Goal: Transaction & Acquisition: Purchase product/service

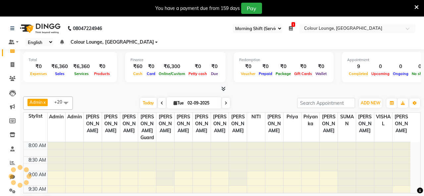
select select "75"
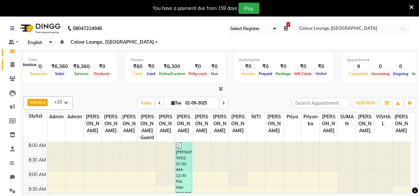
click at [12, 65] on icon at bounding box center [13, 64] width 4 height 5
select select "service"
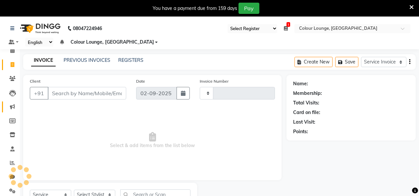
type input "3200"
select select "8015"
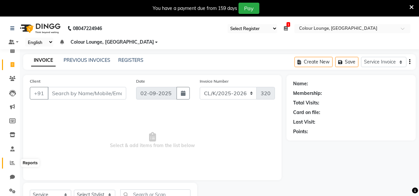
click at [14, 164] on icon at bounding box center [12, 162] width 5 height 5
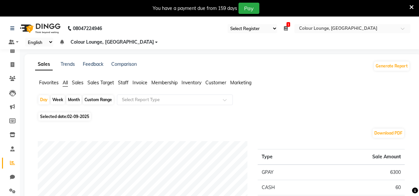
click at [52, 83] on span "Favorites" at bounding box center [49, 83] width 20 height 6
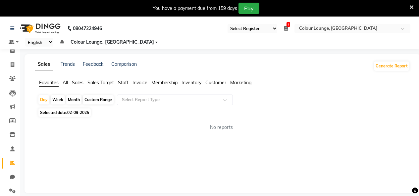
click at [50, 82] on span "Favorites" at bounding box center [49, 83] width 20 height 6
click at [71, 99] on div "Month" at bounding box center [73, 99] width 15 height 9
select select "9"
select select "2025"
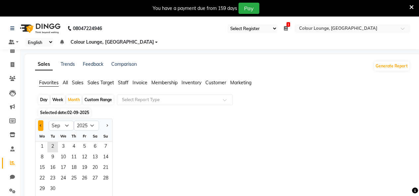
click at [40, 122] on button "Previous month" at bounding box center [40, 125] width 5 height 11
select select "8"
click at [81, 146] on span "1" at bounding box center [84, 147] width 11 height 11
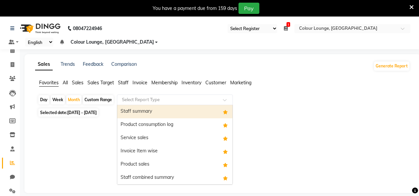
click at [151, 99] on input "text" at bounding box center [167, 100] width 95 height 7
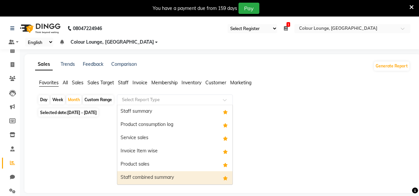
click at [150, 175] on div "Staff combined summary" at bounding box center [174, 177] width 115 height 13
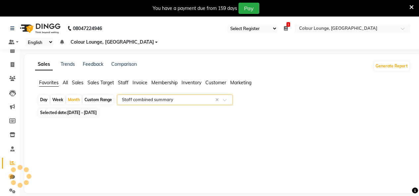
select select "full_report"
select select "csv"
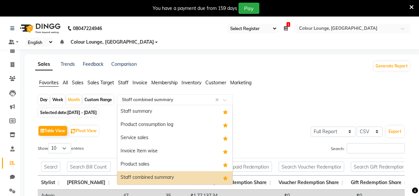
click at [94, 100] on div "Custom Range" at bounding box center [98, 99] width 31 height 9
select select "8"
select select "2025"
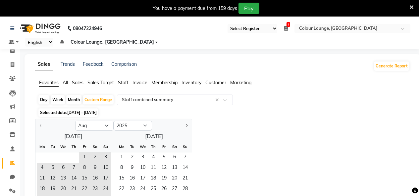
scroll to position [99, 0]
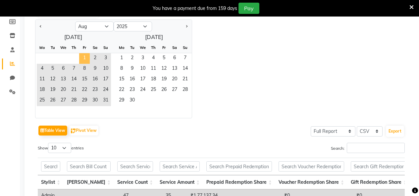
click at [88, 59] on span "1" at bounding box center [84, 58] width 11 height 11
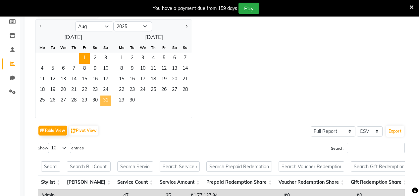
click at [107, 99] on span "31" at bounding box center [105, 101] width 11 height 11
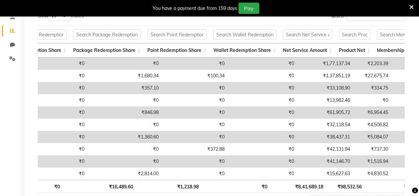
scroll to position [0, 360]
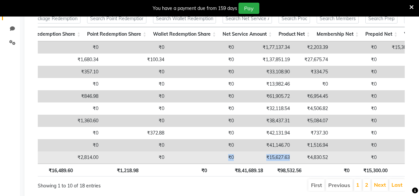
drag, startPoint x: 264, startPoint y: 163, endPoint x: 168, endPoint y: 155, distance: 96.7
click at [168, 155] on tr "Niti 47 70 ₹12,813.63 ₹0 ₹0 ₹0 ₹2,814.00 ₹0 ₹0 ₹15,627.63 ₹4,830.52 ₹0 ₹0 ₹0 ₹0…" at bounding box center [82, 158] width 889 height 12
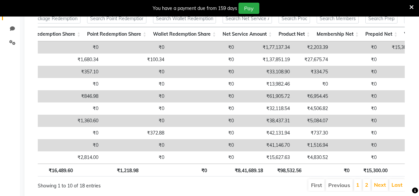
click at [416, 47] on div "Sales Trends Feedback Comparison Generate Report Favorites All Sales Sales Targ…" at bounding box center [222, 55] width 396 height 298
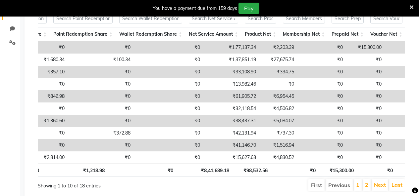
click at [364, 191] on li "2" at bounding box center [366, 185] width 8 height 12
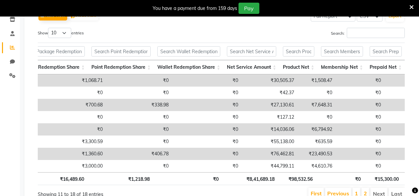
scroll to position [0, 331]
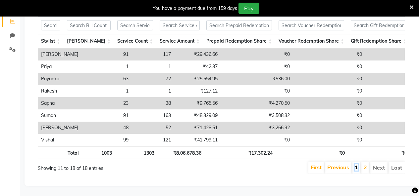
click at [356, 164] on link "1" at bounding box center [355, 167] width 3 height 7
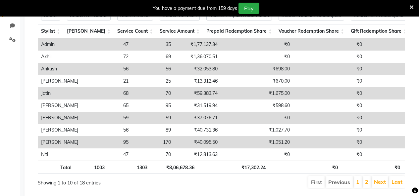
scroll to position [0, 82]
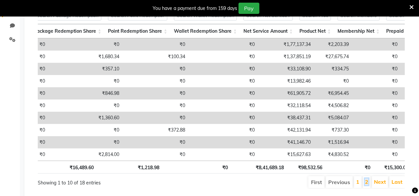
drag, startPoint x: 367, startPoint y: 188, endPoint x: 364, endPoint y: 185, distance: 3.8
click at [367, 185] on link "2" at bounding box center [366, 182] width 3 height 7
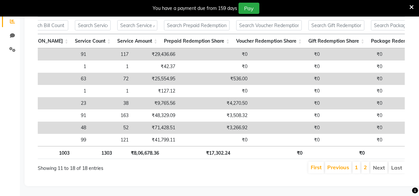
scroll to position [0, 0]
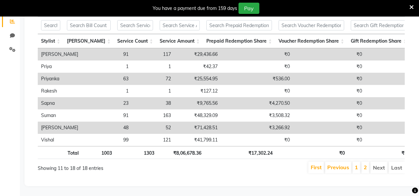
click at [353, 163] on li "1" at bounding box center [356, 168] width 8 height 12
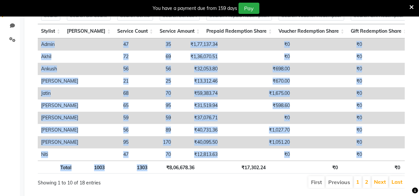
drag, startPoint x: 97, startPoint y: 165, endPoint x: 162, endPoint y: 166, distance: 65.8
click at [162, 166] on div "Stylist Bill Count Service Count Service Amount Prepaid Redemption Share Vouche…" at bounding box center [221, 90] width 367 height 171
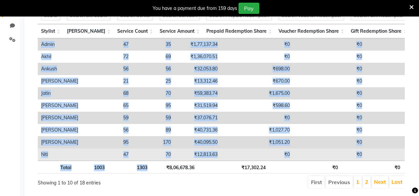
click at [174, 152] on td "₹12,813.63" at bounding box center [197, 155] width 47 height 12
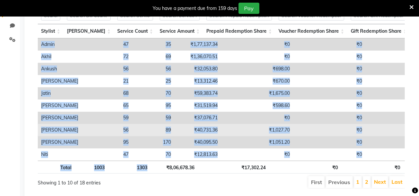
click at [230, 131] on td "₹1,027.70" at bounding box center [257, 130] width 72 height 12
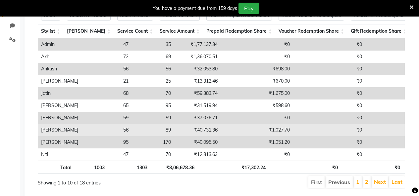
click at [231, 129] on td "₹1,027.70" at bounding box center [257, 130] width 72 height 12
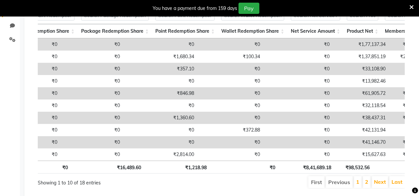
scroll to position [0, 304]
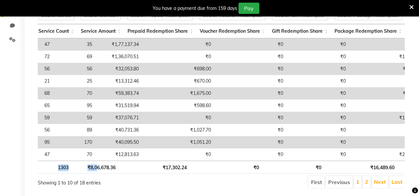
drag, startPoint x: 96, startPoint y: 170, endPoint x: 92, endPoint y: 159, distance: 11.1
click at [60, 162] on div "Stylist Bill Count Service Count Service Amount Prepaid Redemption Share Vouche…" at bounding box center [221, 90] width 367 height 171
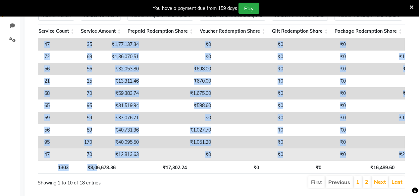
click at [155, 154] on td "₹0" at bounding box center [178, 155] width 72 height 12
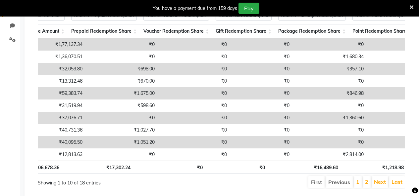
scroll to position [0, 176]
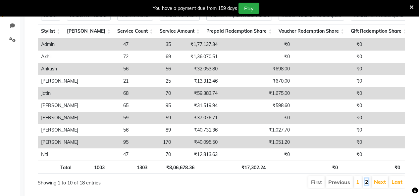
click at [367, 185] on link "2" at bounding box center [366, 182] width 3 height 7
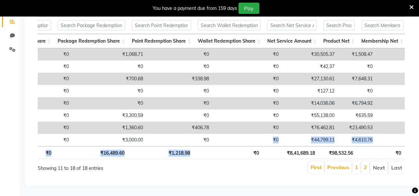
drag, startPoint x: 231, startPoint y: 136, endPoint x: 210, endPoint y: 145, distance: 22.7
click at [209, 145] on div "Stylist Bill Count Service Count Service Amount Prepaid Redemption Share Vouche…" at bounding box center [221, 88] width 367 height 147
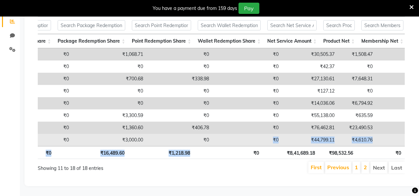
click at [218, 136] on td "₹0" at bounding box center [246, 140] width 69 height 12
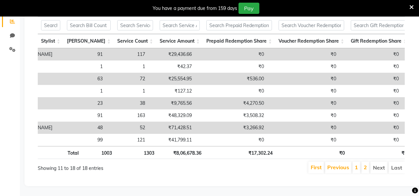
scroll to position [0, 26]
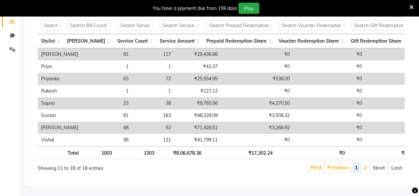
click at [356, 164] on link "1" at bounding box center [355, 167] width 3 height 7
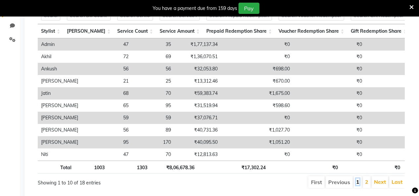
click at [358, 185] on link "1" at bounding box center [357, 182] width 3 height 7
click at [367, 185] on link "2" at bounding box center [366, 182] width 3 height 7
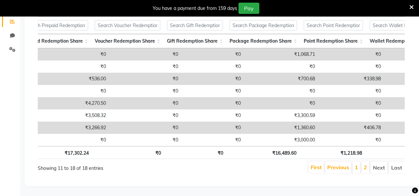
scroll to position [0, 268]
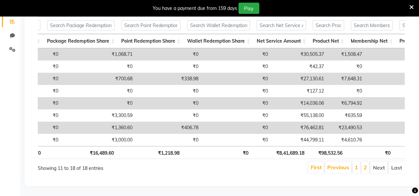
drag, startPoint x: 184, startPoint y: 92, endPoint x: 193, endPoint y: 89, distance: 10.0
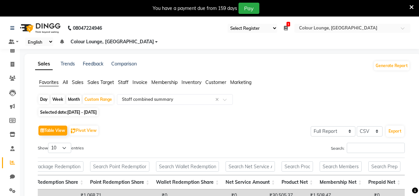
scroll to position [0, 0]
click at [12, 60] on link "Invoice" at bounding box center [10, 65] width 16 height 11
select select "service"
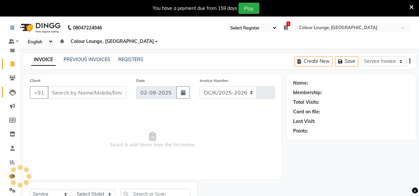
select select "8015"
type input "3202"
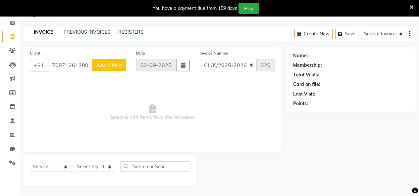
click at [67, 66] on input "70871261380" at bounding box center [70, 65] width 45 height 13
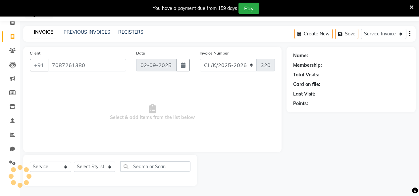
type input "7087261380"
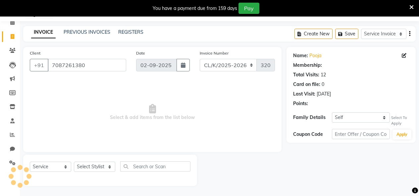
select select "1: Object"
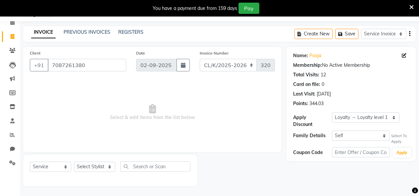
drag, startPoint x: 115, startPoint y: 165, endPoint x: 111, endPoint y: 166, distance: 4.5
click at [112, 166] on div "Select Service Membership Package Voucher Prepaid Gift Card Select Stylist Admi…" at bounding box center [110, 169] width 160 height 16
click at [109, 167] on select "Select Stylist Admin Admin [PERSON_NAME] [PERSON_NAME] Colour Lounge, [GEOGRAPH…" at bounding box center [94, 167] width 41 height 10
select select "89289"
click at [74, 162] on select "Select Stylist Admin Admin [PERSON_NAME] [PERSON_NAME] Colour Lounge, [GEOGRAPH…" at bounding box center [94, 167] width 41 height 10
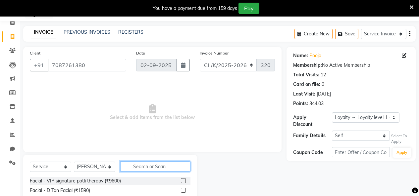
click at [160, 166] on input "text" at bounding box center [155, 166] width 70 height 10
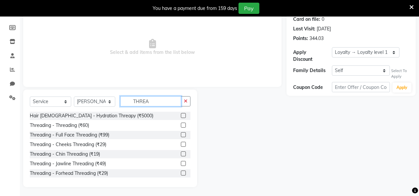
scroll to position [94, 0]
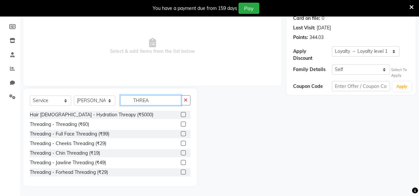
type input "THREA"
click at [172, 124] on div "Threading - Threading (₹60)" at bounding box center [110, 124] width 160 height 8
click at [181, 125] on label at bounding box center [183, 124] width 5 height 5
click at [181, 125] on input "checkbox" at bounding box center [183, 124] width 4 height 4
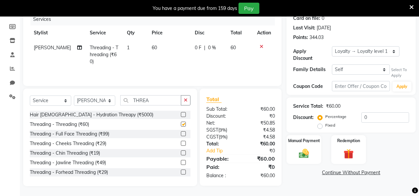
checkbox input "false"
click at [153, 47] on td "60" at bounding box center [169, 54] width 43 height 29
select select "89289"
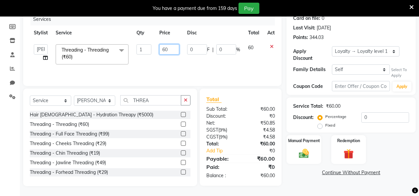
click at [167, 50] on input "60" at bounding box center [169, 49] width 20 height 10
type input "6"
type input "100"
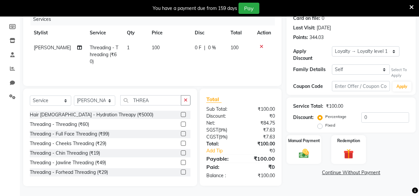
click at [177, 66] on td "100" at bounding box center [169, 54] width 43 height 29
select select "89289"
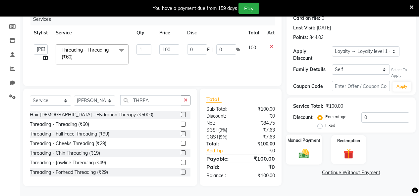
click at [305, 148] on img at bounding box center [303, 154] width 17 height 12
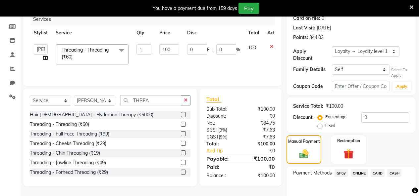
click at [344, 169] on span "GPay" at bounding box center [341, 173] width 14 height 8
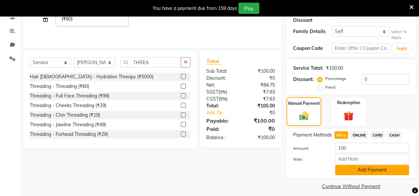
click at [338, 165] on button "Add Payment" at bounding box center [372, 170] width 74 height 10
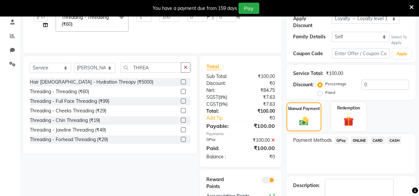
scroll to position [160, 0]
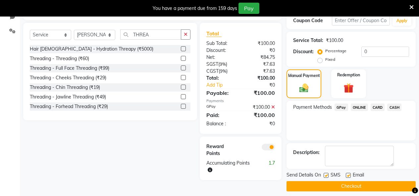
click at [316, 184] on button "Checkout" at bounding box center [350, 186] width 129 height 10
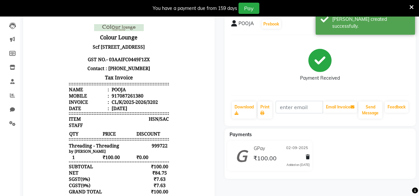
scroll to position [61, 0]
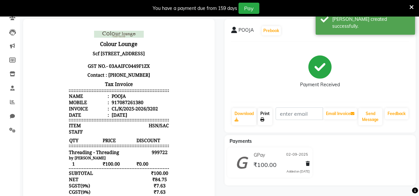
click at [262, 110] on link "Print" at bounding box center [264, 116] width 15 height 17
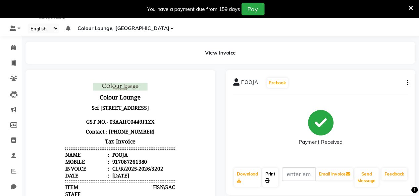
scroll to position [16, 0]
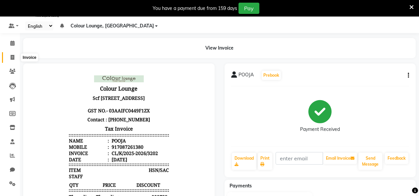
click at [7, 59] on span at bounding box center [13, 58] width 12 height 8
select select "service"
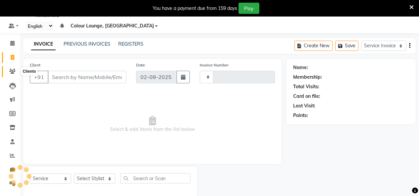
click at [14, 69] on icon at bounding box center [12, 71] width 6 height 5
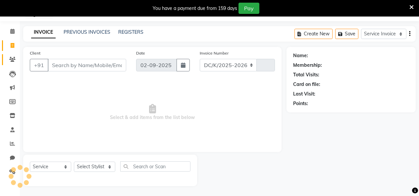
select select "8015"
type input "3203"
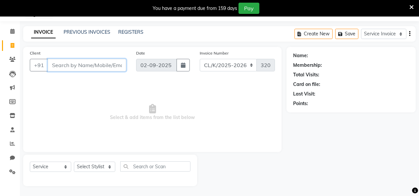
drag, startPoint x: 107, startPoint y: 63, endPoint x: 112, endPoint y: 67, distance: 7.5
click at [109, 63] on input "Client" at bounding box center [87, 65] width 78 height 13
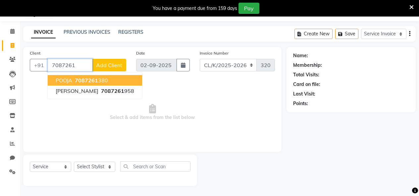
click at [85, 80] on span "7087261" at bounding box center [86, 80] width 23 height 7
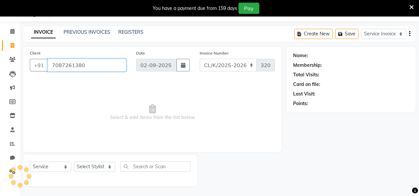
type input "7087261380"
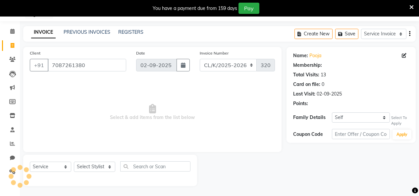
select select "1: Object"
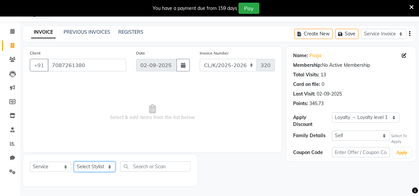
click at [111, 167] on select "Select Stylist Admin Admin [PERSON_NAME] [PERSON_NAME] Colour Lounge, [GEOGRAPH…" at bounding box center [94, 167] width 41 height 10
select select "70112"
click at [74, 162] on select "Select Stylist Admin Admin [PERSON_NAME] [PERSON_NAME] Colour Lounge, [GEOGRAPH…" at bounding box center [94, 167] width 41 height 10
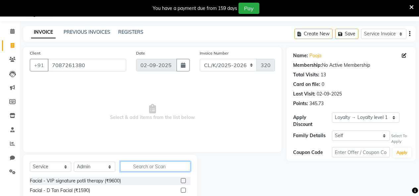
click at [152, 167] on input "text" at bounding box center [155, 166] width 70 height 10
type input "CLINICA"
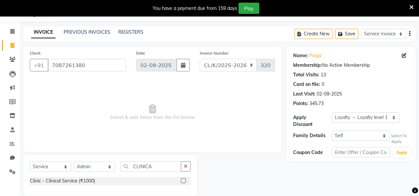
drag, startPoint x: 182, startPoint y: 181, endPoint x: 174, endPoint y: 181, distance: 7.9
click at [180, 181] on div "Clinic - Clinical Service (₹1000)" at bounding box center [110, 181] width 160 height 8
click at [183, 180] on label at bounding box center [183, 180] width 5 height 5
click at [183, 180] on input "checkbox" at bounding box center [183, 181] width 4 height 4
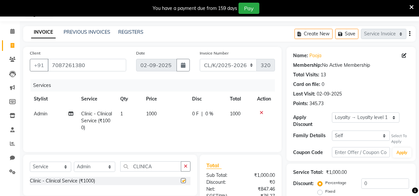
checkbox input "false"
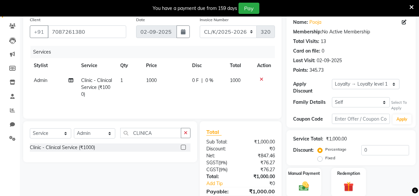
scroll to position [94, 0]
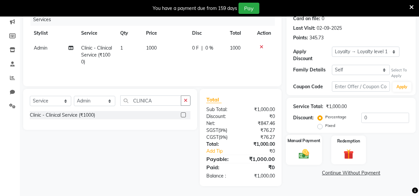
click at [313, 143] on div "Manual Payment" at bounding box center [304, 150] width 36 height 30
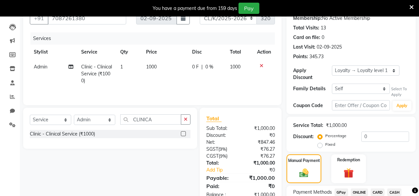
scroll to position [90, 0]
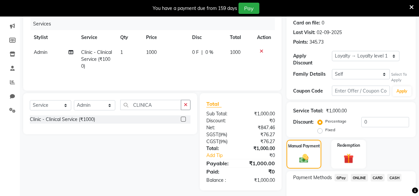
click at [340, 174] on span "GPay" at bounding box center [341, 178] width 14 height 8
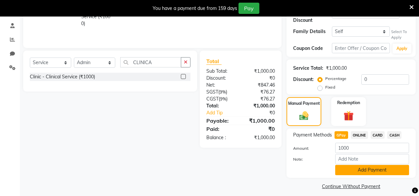
click at [374, 165] on button "Add Payment" at bounding box center [372, 170] width 74 height 10
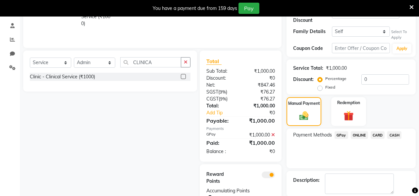
scroll to position [161, 0]
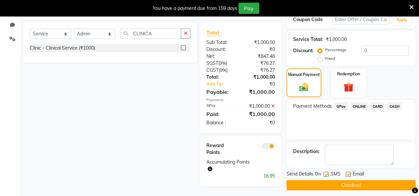
click at [370, 181] on button "Checkout" at bounding box center [350, 185] width 129 height 10
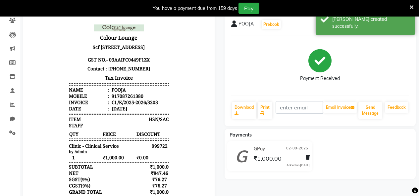
scroll to position [62, 0]
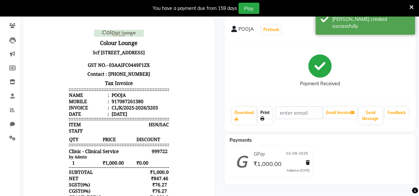
drag, startPoint x: 271, startPoint y: 106, endPoint x: 261, endPoint y: 110, distance: 9.8
click at [268, 107] on div "POOJA Prebook Payment Received Download Print Email Invoice Send Message Feedba…" at bounding box center [319, 75] width 191 height 114
click at [262, 112] on link "Print" at bounding box center [264, 115] width 15 height 17
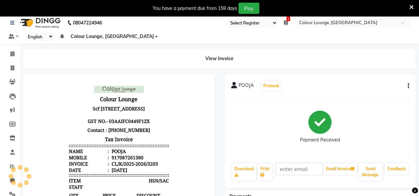
scroll to position [0, 0]
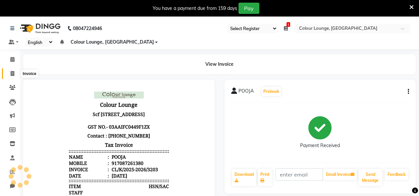
click at [11, 73] on icon at bounding box center [13, 73] width 4 height 5
select select "service"
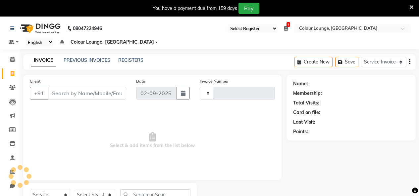
scroll to position [28, 0]
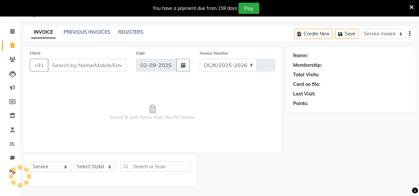
select select "8015"
type input "3204"
click at [83, 65] on input "Client" at bounding box center [87, 65] width 78 height 13
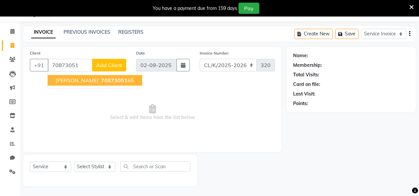
click at [68, 81] on span "[PERSON_NAME]" at bounding box center [77, 80] width 43 height 7
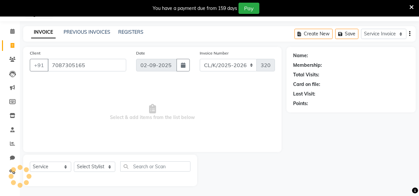
type input "7087305165"
select select "1: Object"
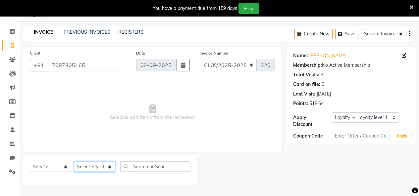
click at [110, 169] on select "Select Stylist Admin Admin [PERSON_NAME] [PERSON_NAME] Colour Lounge, [GEOGRAPH…" at bounding box center [94, 167] width 41 height 10
select select "70125"
click at [74, 162] on select "Select Stylist Admin Admin [PERSON_NAME] [PERSON_NAME] Colour Lounge, [GEOGRAPH…" at bounding box center [94, 167] width 41 height 10
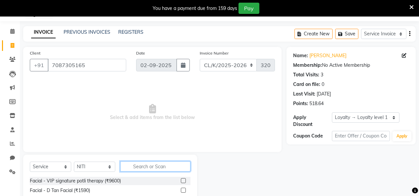
click at [147, 166] on input "text" at bounding box center [155, 166] width 70 height 10
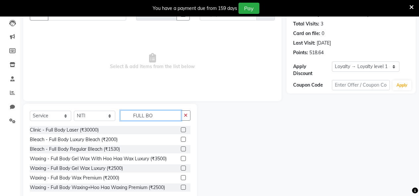
scroll to position [94, 0]
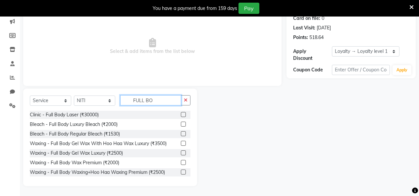
type input "FULL BO"
click at [181, 123] on label at bounding box center [183, 124] width 5 height 5
click at [181, 123] on input "checkbox" at bounding box center [183, 124] width 4 height 4
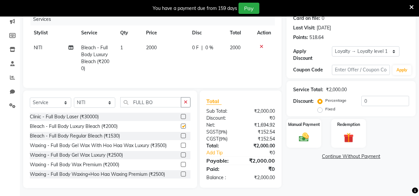
checkbox input "false"
click at [108, 100] on select "Select Stylist Admin Admin [PERSON_NAME] [PERSON_NAME] Colour Lounge, [GEOGRAPH…" at bounding box center [94, 103] width 41 height 10
select select "89289"
click at [74, 98] on select "Select Stylist Admin Admin [PERSON_NAME] [PERSON_NAME] Colour Lounge, [GEOGRAPH…" at bounding box center [94, 103] width 41 height 10
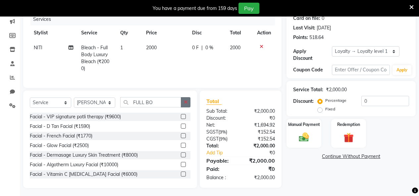
click at [186, 101] on icon "button" at bounding box center [186, 102] width 4 height 5
click at [177, 100] on input "text" at bounding box center [155, 102] width 70 height 10
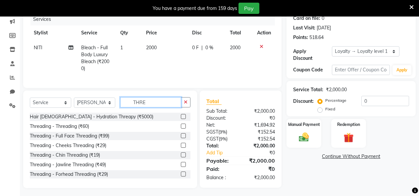
type input "THRE"
click at [181, 124] on label at bounding box center [183, 126] width 5 height 5
click at [181, 124] on input "checkbox" at bounding box center [183, 126] width 4 height 4
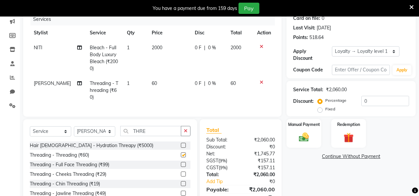
checkbox input "false"
click at [155, 81] on td "60" at bounding box center [169, 90] width 43 height 29
select select "89289"
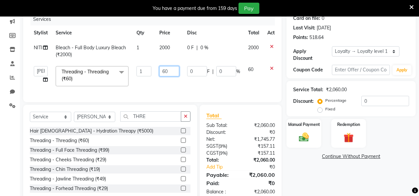
click at [176, 73] on input "60" at bounding box center [169, 71] width 20 height 10
type input "6"
type input "500"
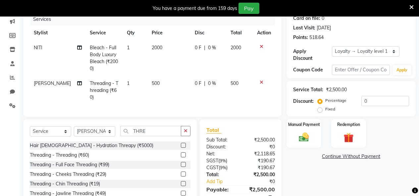
click at [238, 95] on div "Services Stylist Service Qty Price Disc Total Action NITI Bleach - Full Body Lu…" at bounding box center [152, 61] width 245 height 97
click at [295, 131] on img at bounding box center [303, 137] width 17 height 12
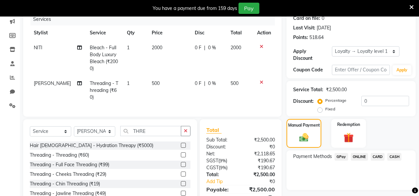
click at [394, 153] on span "CASH" at bounding box center [394, 157] width 14 height 8
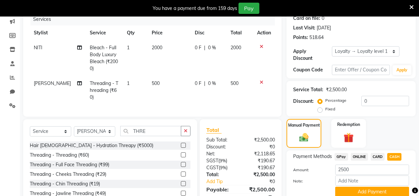
scroll to position [130, 0]
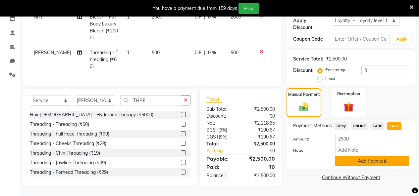
click at [376, 156] on button "Add Payment" at bounding box center [372, 161] width 74 height 10
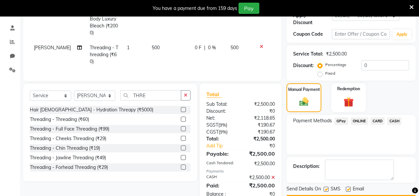
scroll to position [206, 0]
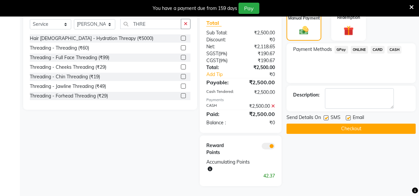
click at [363, 124] on button "Checkout" at bounding box center [350, 129] width 129 height 10
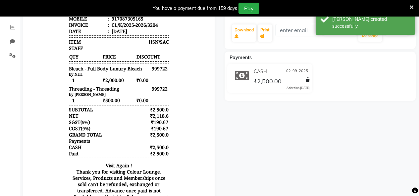
scroll to position [140, 0]
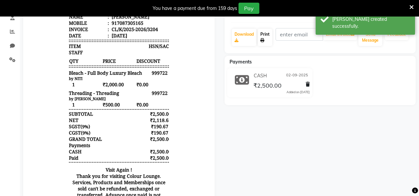
click at [260, 39] on icon at bounding box center [262, 40] width 4 height 4
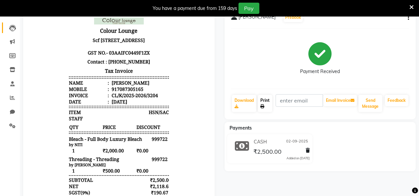
scroll to position [0, 0]
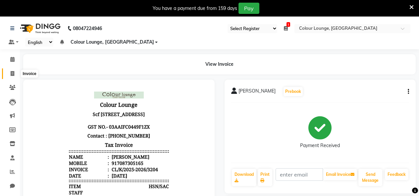
click at [9, 70] on span at bounding box center [13, 74] width 12 height 8
select select "service"
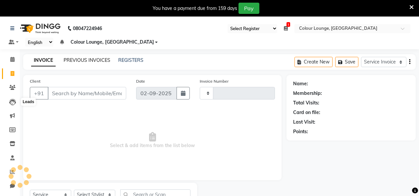
scroll to position [28, 0]
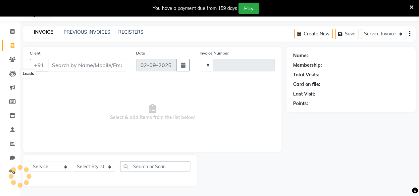
type input "3205"
select select "8015"
click at [82, 29] on div "PREVIOUS INVOICES" at bounding box center [87, 32] width 47 height 7
click at [91, 27] on div "INVOICE PREVIOUS INVOICES REGISTERS Create New Save Service Invoice Product Inv…" at bounding box center [219, 34] width 392 height 16
click at [91, 28] on div "INVOICE PREVIOUS INVOICES REGISTERS Create New Save Service Invoice Product Inv…" at bounding box center [219, 34] width 392 height 16
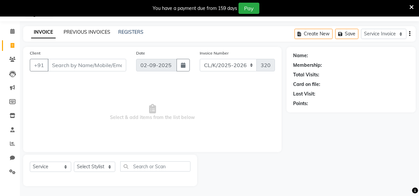
click at [90, 29] on div "INVOICE PREVIOUS INVOICES REGISTERS Create New Save Service Invoice Product Inv…" at bounding box center [219, 34] width 392 height 16
click at [89, 32] on link "PREVIOUS INVOICES" at bounding box center [87, 32] width 47 height 6
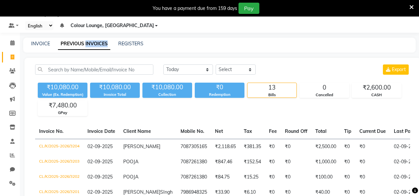
click at [89, 33] on div "08047224946 Select Register Evening Shift (Service) Morning Shift (Service) 1 D…" at bounding box center [209, 193] width 419 height 386
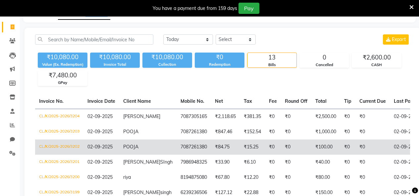
scroll to position [61, 0]
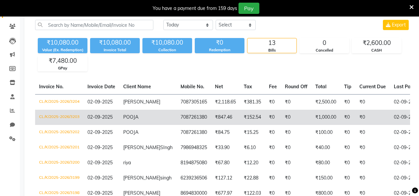
click at [176, 112] on td "7087261380" at bounding box center [193, 117] width 34 height 15
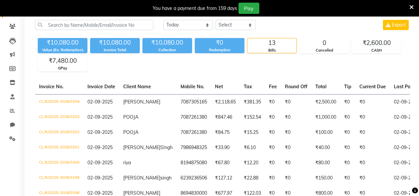
scroll to position [0, 0]
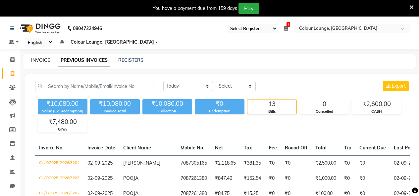
click at [37, 59] on link "INVOICE" at bounding box center [40, 60] width 19 height 6
select select "service"
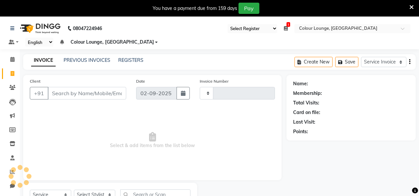
type input "3205"
select select "8015"
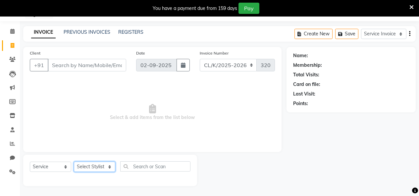
click at [109, 166] on select "Select Stylist Admin Admin [PERSON_NAME] [PERSON_NAME] Colour Lounge, [GEOGRAPH…" at bounding box center [94, 167] width 41 height 10
select select "82296"
click at [74, 162] on select "Select Stylist Admin Admin [PERSON_NAME] [PERSON_NAME] Colour Lounge, [GEOGRAPH…" at bounding box center [94, 167] width 41 height 10
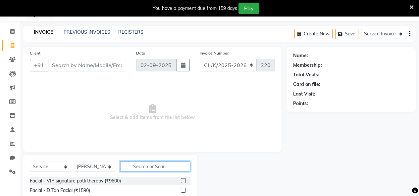
click at [159, 168] on input "text" at bounding box center [155, 166] width 70 height 10
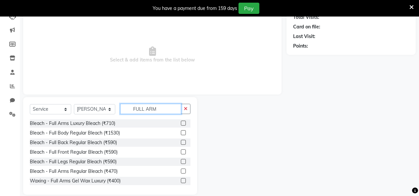
scroll to position [76, 0]
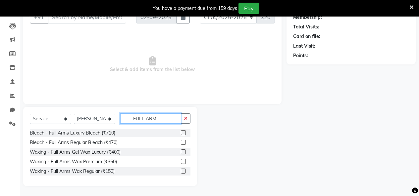
type input "FULL ARM"
click at [184, 160] on label at bounding box center [183, 161] width 5 height 5
click at [184, 160] on input "checkbox" at bounding box center [183, 162] width 4 height 4
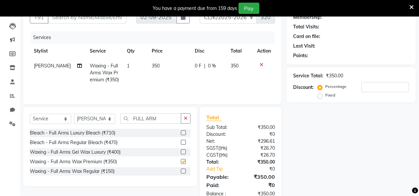
checkbox input "false"
click at [187, 122] on button "button" at bounding box center [186, 118] width 10 height 10
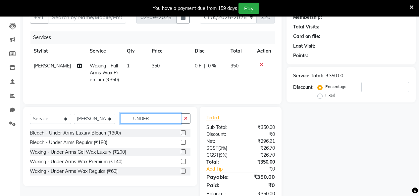
type input "UNDER"
click at [182, 159] on label at bounding box center [183, 161] width 5 height 5
click at [182, 160] on input "checkbox" at bounding box center [183, 162] width 4 height 4
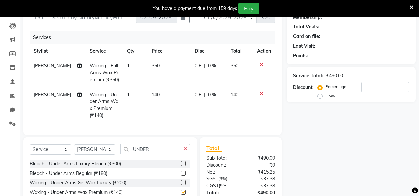
checkbox input "false"
click at [183, 154] on button "button" at bounding box center [186, 149] width 10 height 10
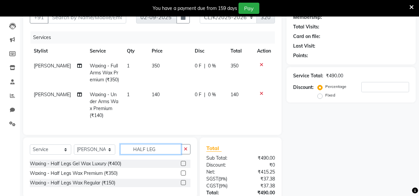
scroll to position [130, 0]
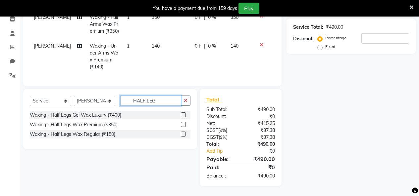
type input "HALF LEG"
click at [183, 125] on label at bounding box center [183, 124] width 5 height 5
click at [183, 125] on input "checkbox" at bounding box center [183, 125] width 4 height 4
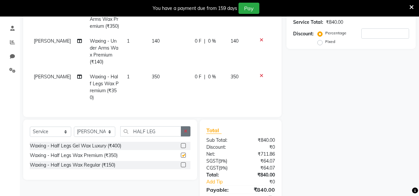
checkbox input "false"
click at [187, 132] on button "button" at bounding box center [186, 131] width 10 height 10
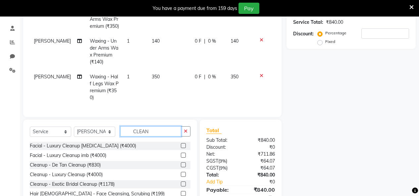
type input "CLEAN"
click at [181, 162] on label at bounding box center [183, 164] width 5 height 5
click at [181, 163] on input "checkbox" at bounding box center [183, 165] width 4 height 4
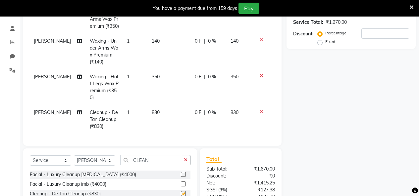
checkbox input "false"
click at [185, 158] on icon "button" at bounding box center [186, 160] width 4 height 5
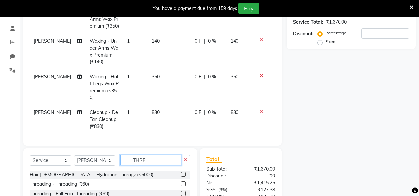
scroll to position [188, 0]
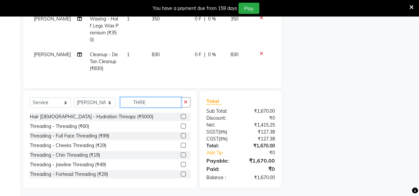
type input "THRE"
drag, startPoint x: 179, startPoint y: 123, endPoint x: 170, endPoint y: 122, distance: 9.0
click at [181, 124] on label at bounding box center [183, 126] width 5 height 5
click at [181, 124] on input "checkbox" at bounding box center [183, 126] width 4 height 4
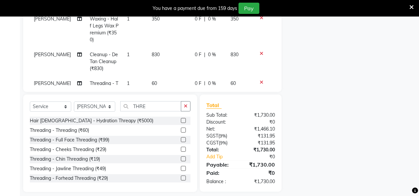
click at [181, 129] on label at bounding box center [183, 130] width 5 height 5
click at [181, 129] on input "checkbox" at bounding box center [183, 130] width 4 height 4
checkbox input "false"
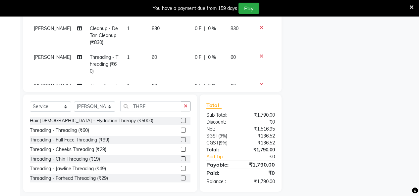
scroll to position [66, 0]
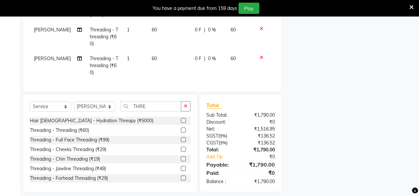
drag, startPoint x: 257, startPoint y: 52, endPoint x: 204, endPoint y: 42, distance: 53.2
click at [259, 55] on icon at bounding box center [261, 57] width 4 height 5
click at [152, 52] on td "60" at bounding box center [169, 65] width 43 height 29
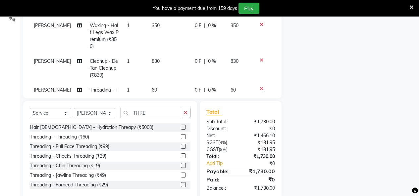
select select "82296"
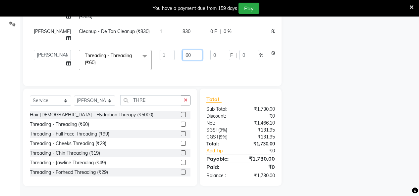
click at [182, 50] on input "60" at bounding box center [192, 55] width 20 height 10
type input "6"
type input "100"
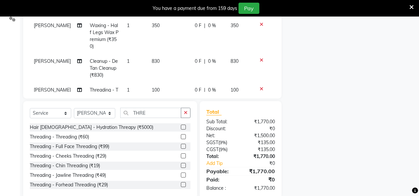
click at [153, 60] on tbody "[PERSON_NAME] Waxing - Full Arms Wax Premium (₹350) 1 350 0 F | 0 % 350 [PERSON…" at bounding box center [152, 33] width 245 height 158
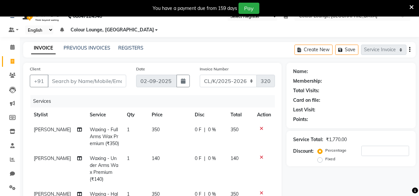
scroll to position [0, 0]
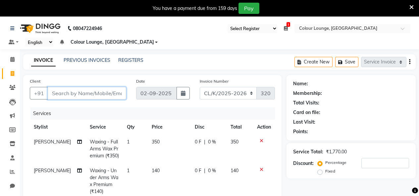
click at [105, 89] on input "Client" at bounding box center [87, 93] width 78 height 13
type input "7"
type input "0"
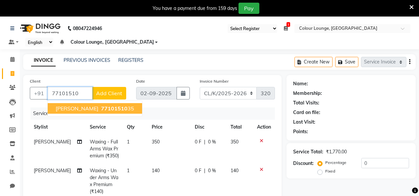
click at [101, 109] on span "77101510" at bounding box center [114, 108] width 26 height 7
type input "7710151035"
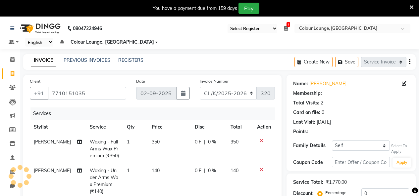
select select "1: Object"
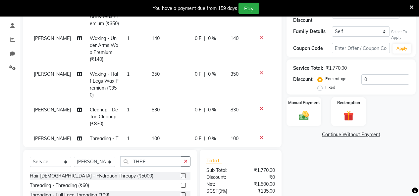
scroll to position [194, 0]
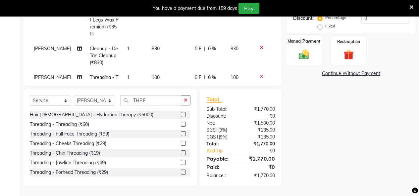
click at [302, 43] on div "Manual Payment" at bounding box center [304, 50] width 36 height 30
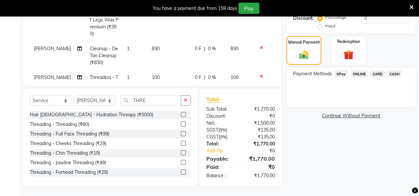
click at [397, 70] on span "CASH" at bounding box center [394, 74] width 14 height 8
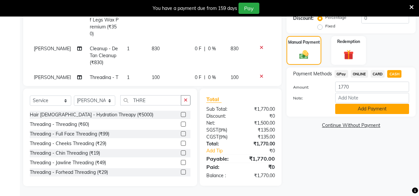
click at [369, 105] on button "Add Payment" at bounding box center [372, 109] width 74 height 10
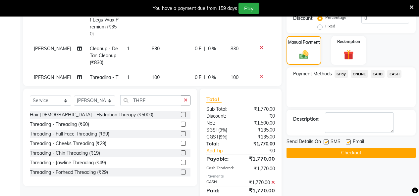
scroll to position [263, 0]
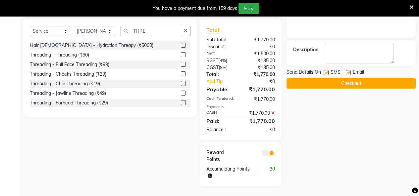
click at [377, 78] on button "Checkout" at bounding box center [350, 83] width 129 height 10
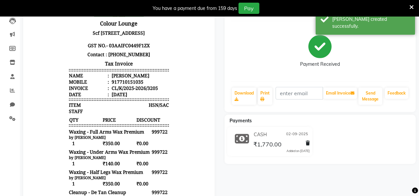
scroll to position [65, 0]
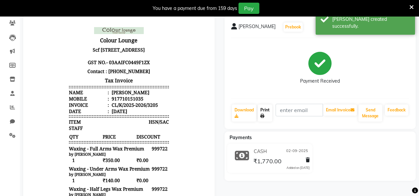
click at [260, 113] on link "Print" at bounding box center [264, 113] width 15 height 17
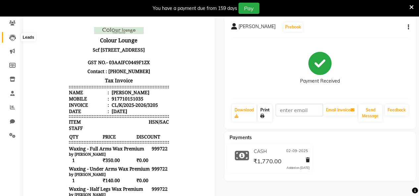
scroll to position [0, 0]
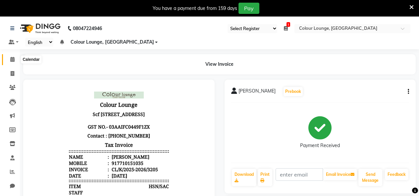
click at [14, 57] on icon at bounding box center [12, 59] width 4 height 5
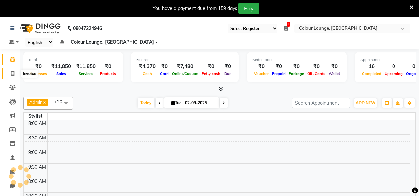
click at [10, 70] on span at bounding box center [13, 74] width 12 height 8
select select "service"
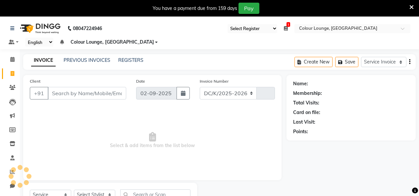
select select "8015"
type input "3206"
click at [71, 92] on input "Client" at bounding box center [87, 93] width 78 height 13
click at [87, 93] on input "Client" at bounding box center [87, 93] width 78 height 13
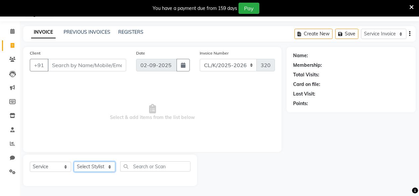
click at [99, 167] on select "Select Stylist Admin Admin [PERSON_NAME] [PERSON_NAME] Colour Lounge, [GEOGRAPH…" at bounding box center [94, 167] width 41 height 10
select select "70125"
click at [74, 162] on select "Select Stylist Admin Admin [PERSON_NAME] [PERSON_NAME] Colour Lounge, [GEOGRAPH…" at bounding box center [94, 167] width 41 height 10
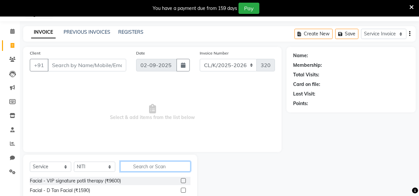
click at [156, 171] on input "text" at bounding box center [155, 166] width 70 height 10
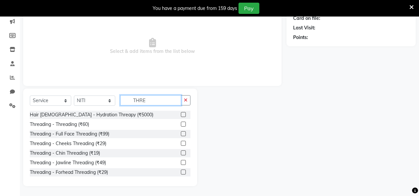
type input "THRE"
click at [181, 124] on div at bounding box center [186, 124] width 10 height 8
drag, startPoint x: 176, startPoint y: 123, endPoint x: 180, endPoint y: 124, distance: 3.3
click at [181, 124] on label at bounding box center [183, 124] width 5 height 5
click at [181, 124] on input "checkbox" at bounding box center [183, 124] width 4 height 4
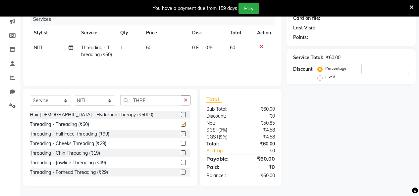
checkbox input "false"
click at [148, 49] on span "60" at bounding box center [148, 48] width 5 height 6
select select "70125"
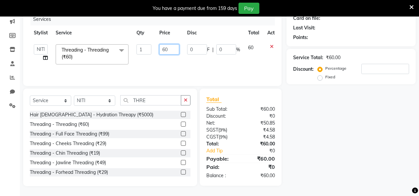
click at [165, 49] on input "60" at bounding box center [169, 49] width 20 height 10
type input "80"
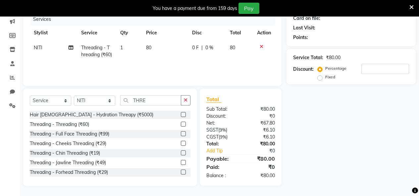
click at [161, 73] on div "Services Stylist Service Qty Price Disc Total Action NITI Threading - Threading…" at bounding box center [152, 46] width 245 height 66
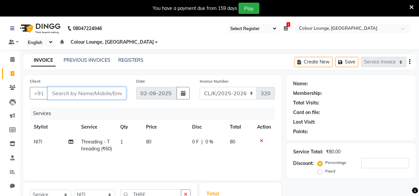
click at [66, 97] on input "Client" at bounding box center [87, 93] width 78 height 13
type input "8"
type input "0"
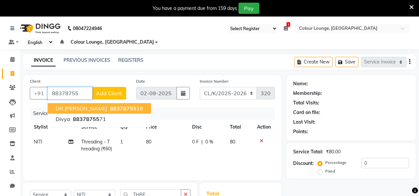
click at [60, 109] on span "DR [PERSON_NAME]" at bounding box center [82, 108] width 52 height 7
type input "8837875518"
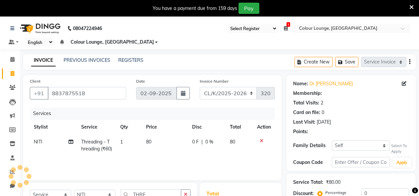
select select "1: Object"
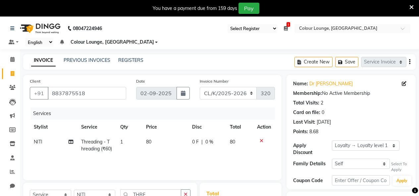
scroll to position [94, 0]
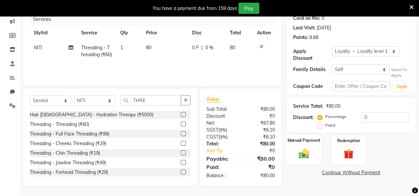
click at [297, 149] on img at bounding box center [303, 154] width 17 height 12
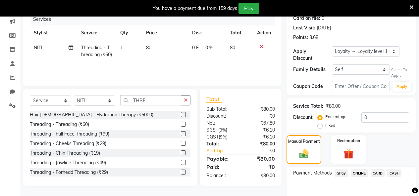
click at [37, 47] on span "NITI" at bounding box center [38, 48] width 9 height 6
select select "70125"
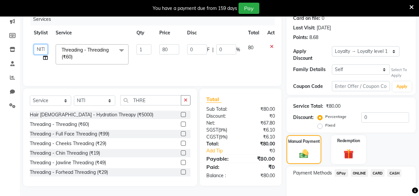
click at [38, 48] on select "Admin Admin [PERSON_NAME] [PERSON_NAME] Colour Lounge, [GEOGRAPHIC_DATA] Colour…" at bounding box center [41, 49] width 14 height 10
select select "82296"
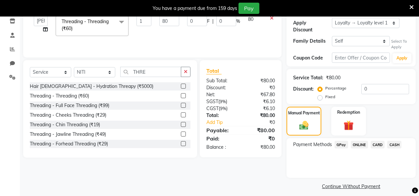
click at [390, 141] on span "CASH" at bounding box center [394, 145] width 14 height 8
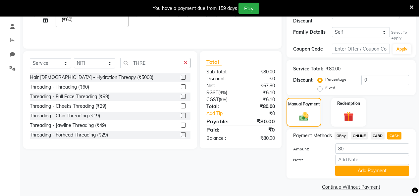
scroll to position [132, 0]
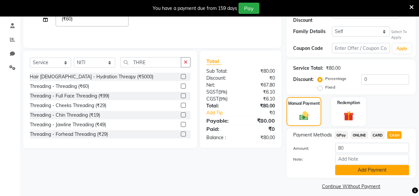
click at [383, 166] on button "Add Payment" at bounding box center [372, 170] width 74 height 10
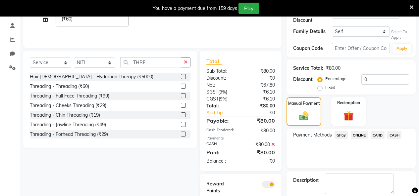
scroll to position [164, 0]
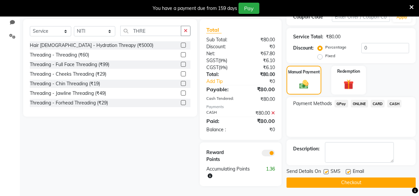
click at [380, 179] on button "Checkout" at bounding box center [350, 183] width 129 height 10
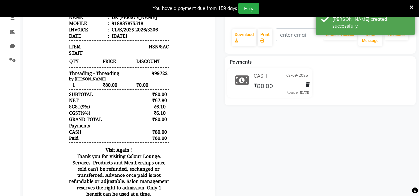
scroll to position [131, 0]
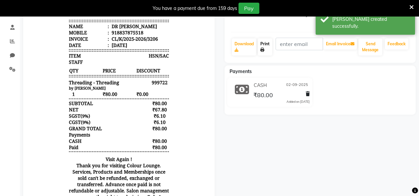
click at [267, 46] on link "Print" at bounding box center [264, 46] width 15 height 17
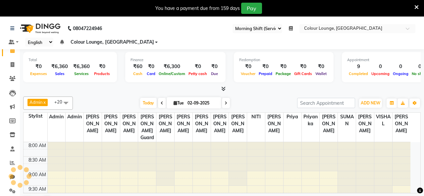
select select "75"
click at [11, 64] on span at bounding box center [13, 65] width 12 height 8
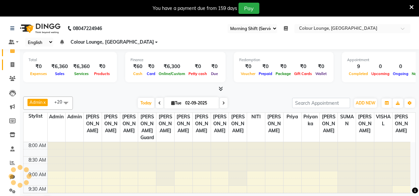
select select "8015"
select select "service"
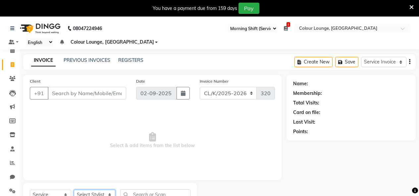
drag, startPoint x: 11, startPoint y: 64, endPoint x: 85, endPoint y: 148, distance: 112.5
click at [91, 190] on select "Select Stylist" at bounding box center [94, 195] width 41 height 10
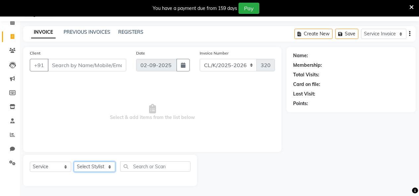
select select "70125"
click at [74, 162] on select "Select Stylist Admin Admin [PERSON_NAME] [PERSON_NAME] Colour Lounge, [GEOGRAPH…" at bounding box center [94, 167] width 41 height 10
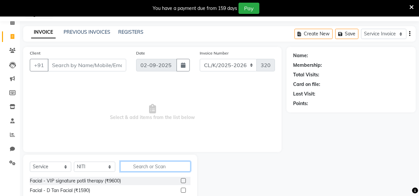
click at [153, 166] on input "text" at bounding box center [155, 166] width 70 height 10
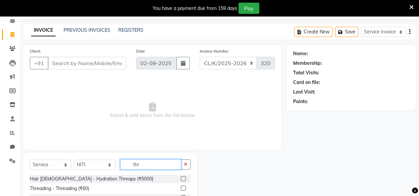
scroll to position [94, 0]
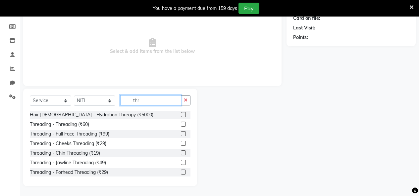
type input "thr"
click at [181, 124] on label at bounding box center [183, 124] width 5 height 5
click at [181, 124] on input "checkbox" at bounding box center [183, 124] width 4 height 4
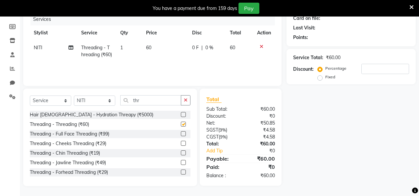
checkbox input "false"
click at [166, 49] on td "60" at bounding box center [165, 51] width 46 height 22
select select "70125"
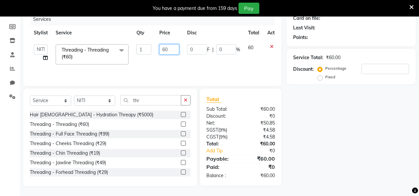
click at [166, 47] on input "60" at bounding box center [169, 49] width 20 height 10
type input "80"
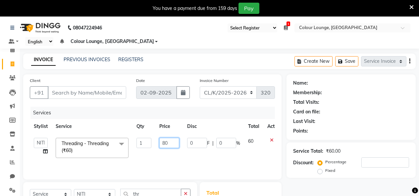
scroll to position [0, 0]
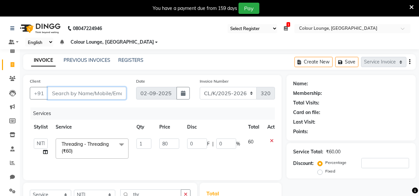
click at [71, 97] on input "Client" at bounding box center [87, 93] width 78 height 13
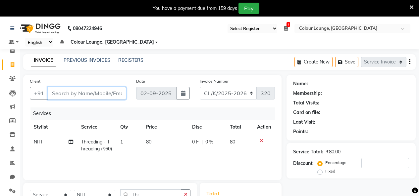
type input "8"
type input "0"
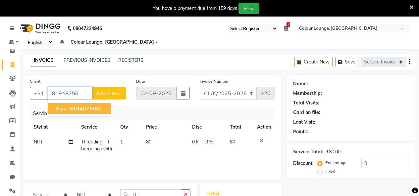
click at [96, 107] on ngb-highlight "81948750 80" at bounding box center [85, 108] width 34 height 7
type input "8194875080"
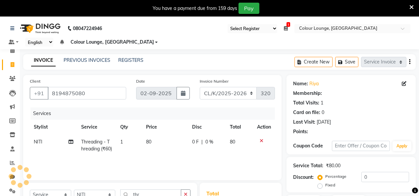
select select "1: Object"
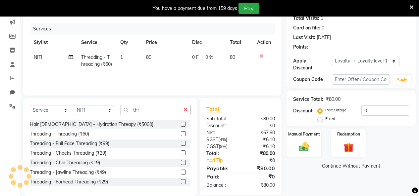
scroll to position [94, 0]
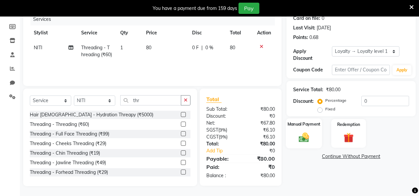
click at [304, 137] on img at bounding box center [303, 137] width 17 height 12
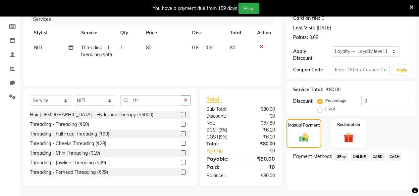
click at [342, 153] on span "GPay" at bounding box center [341, 157] width 14 height 8
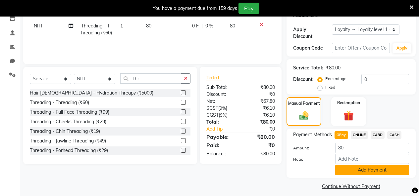
click at [348, 165] on button "Add Payment" at bounding box center [372, 170] width 74 height 10
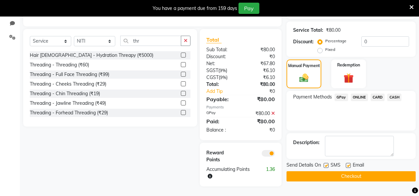
scroll to position [154, 0]
click at [348, 171] on button "Checkout" at bounding box center [350, 176] width 129 height 10
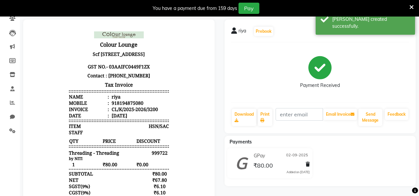
scroll to position [154, 0]
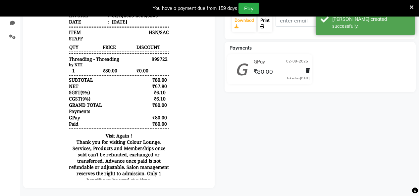
click at [263, 24] on link "Print" at bounding box center [264, 23] width 15 height 17
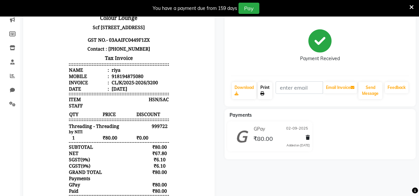
scroll to position [0, 0]
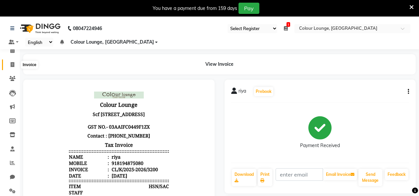
click at [12, 65] on icon at bounding box center [13, 64] width 4 height 5
select select "service"
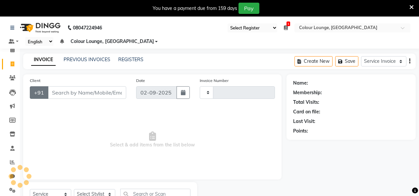
scroll to position [28, 0]
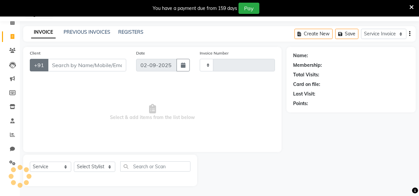
type input "3201"
select select "8015"
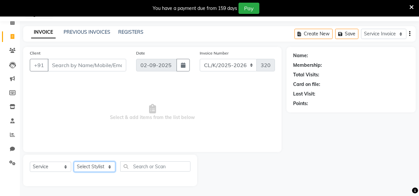
click at [93, 167] on select "Select Stylist Admin Admin [PERSON_NAME] [PERSON_NAME] Colour Lounge, [GEOGRAPH…" at bounding box center [94, 167] width 41 height 10
select select "70125"
click at [74, 162] on select "Select Stylist Admin Admin [PERSON_NAME] [PERSON_NAME] Colour Lounge, [GEOGRAPH…" at bounding box center [94, 167] width 41 height 10
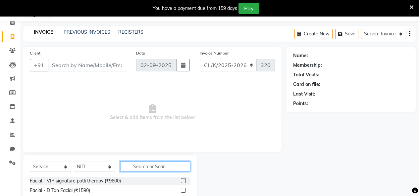
click at [143, 165] on input "text" at bounding box center [155, 166] width 70 height 10
type input "THR"
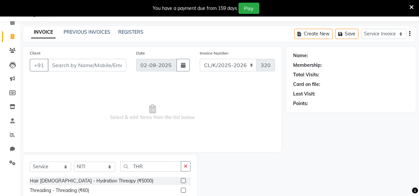
click at [181, 191] on label at bounding box center [183, 190] width 5 height 5
click at [181, 191] on input "checkbox" at bounding box center [183, 191] width 4 height 4
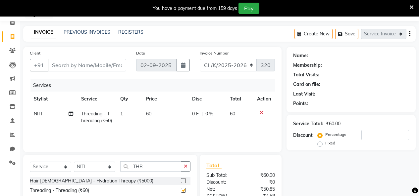
checkbox input "false"
click at [171, 116] on td "60" at bounding box center [165, 118] width 46 height 22
select select "70125"
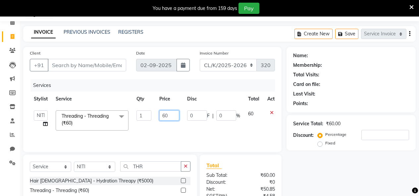
click at [169, 114] on input "60" at bounding box center [169, 116] width 20 height 10
type input "6"
type input "40"
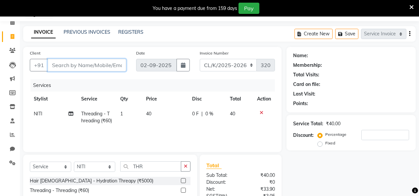
click at [93, 69] on input "Client" at bounding box center [87, 65] width 78 height 13
type input "8"
type input "0"
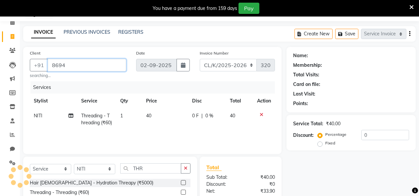
click at [97, 70] on input "8694" at bounding box center [87, 65] width 78 height 13
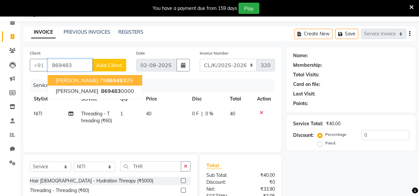
click at [84, 82] on span "Lakhwinder SIngh" at bounding box center [77, 80] width 43 height 7
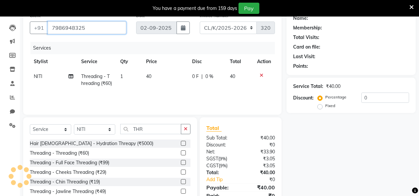
scroll to position [94, 0]
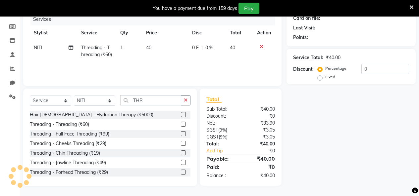
type input "7986948325"
click at [164, 57] on td "40" at bounding box center [165, 51] width 46 height 22
select select "70125"
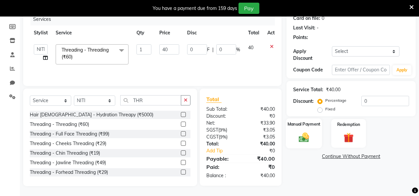
click at [307, 131] on img at bounding box center [303, 137] width 17 height 12
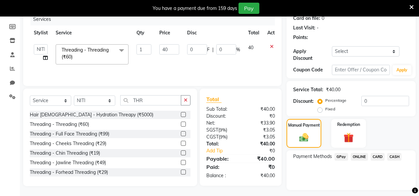
click at [395, 153] on span "CASH" at bounding box center [394, 157] width 14 height 8
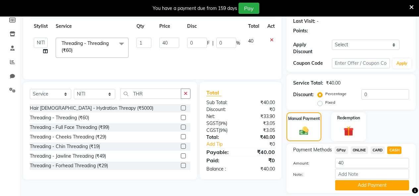
scroll to position [116, 0]
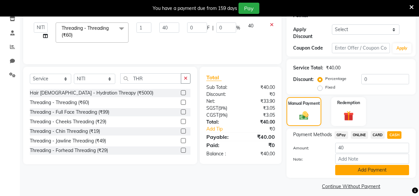
click at [386, 165] on button "Add Payment" at bounding box center [372, 170] width 74 height 10
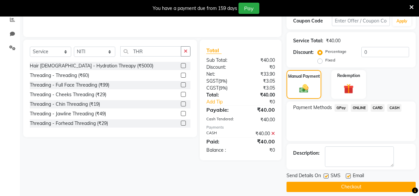
scroll to position [144, 0]
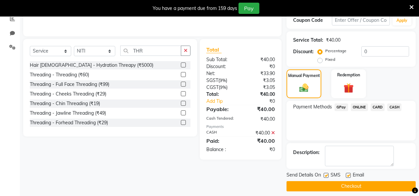
click at [373, 182] on button "Checkout" at bounding box center [350, 186] width 129 height 10
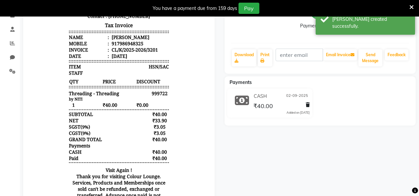
scroll to position [132, 0]
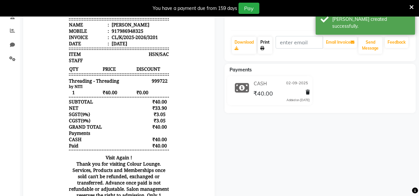
click at [261, 51] on link "Print" at bounding box center [264, 45] width 15 height 17
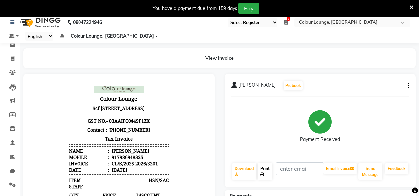
scroll to position [0, 0]
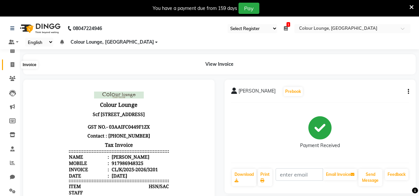
click at [13, 61] on span at bounding box center [13, 65] width 12 height 8
select select "service"
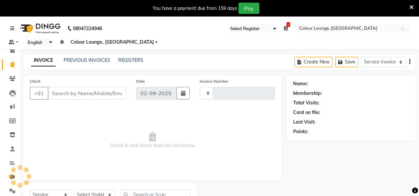
scroll to position [28, 0]
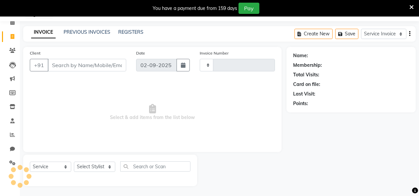
click at [87, 64] on input "Client" at bounding box center [87, 65] width 78 height 13
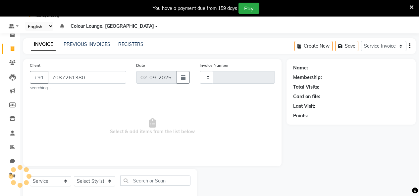
scroll to position [30, 0]
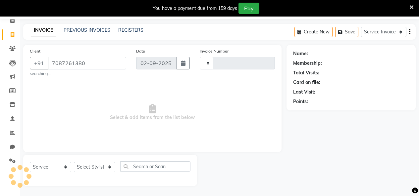
type input "7087261380"
click at [110, 165] on select "Select Stylist" at bounding box center [94, 167] width 41 height 10
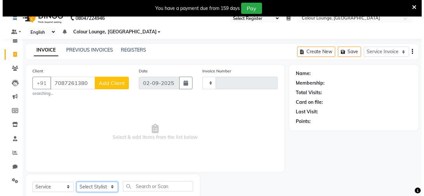
scroll to position [0, 0]
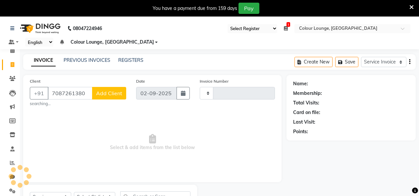
click at [116, 94] on span "Add Client" at bounding box center [109, 93] width 26 height 7
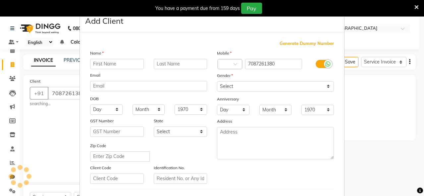
click at [105, 66] on input "text" at bounding box center [117, 64] width 54 height 10
type input "p"
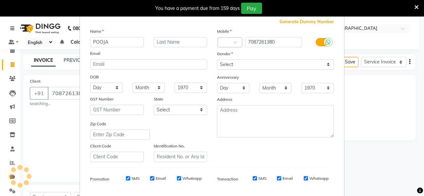
scroll to position [33, 0]
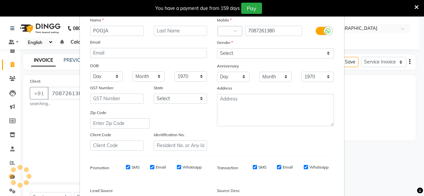
type input "POOJA"
drag, startPoint x: 267, startPoint y: 56, endPoint x: 263, endPoint y: 57, distance: 3.6
click at [265, 57] on select "Select Male Female Other Prefer Not To Say" at bounding box center [275, 53] width 117 height 10
select select "female"
click at [217, 48] on select "Select Male Female Other Prefer Not To Say" at bounding box center [275, 53] width 117 height 10
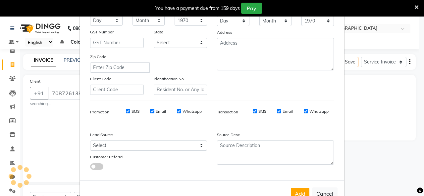
scroll to position [109, 0]
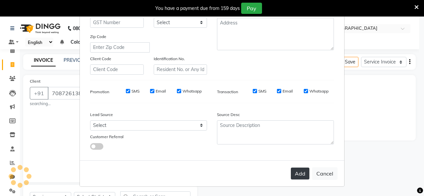
click at [297, 175] on button "Add" at bounding box center [299, 174] width 19 height 12
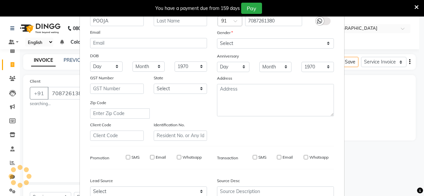
select select
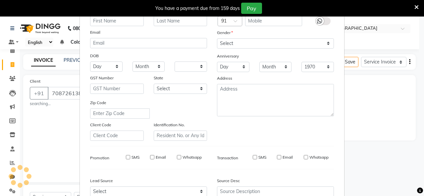
select select
checkbox input "false"
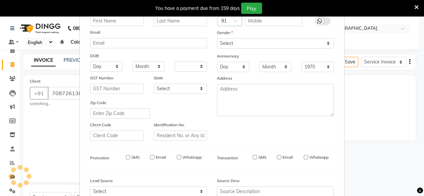
checkbox input "false"
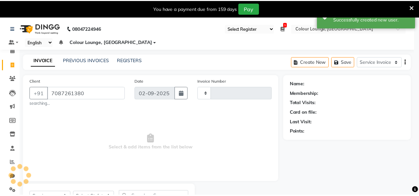
scroll to position [0, 0]
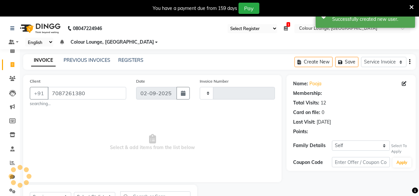
select select "1: Object"
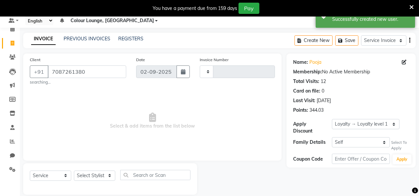
scroll to position [30, 0]
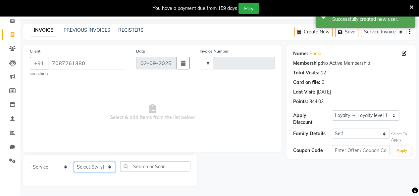
click at [111, 166] on select "Select Stylist" at bounding box center [94, 167] width 41 height 10
click at [106, 165] on select "Select Stylist" at bounding box center [94, 167] width 41 height 10
click at [110, 166] on select "Select Stylist" at bounding box center [94, 167] width 41 height 10
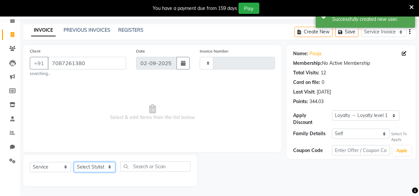
click at [110, 166] on select "Select Stylist" at bounding box center [94, 167] width 41 height 10
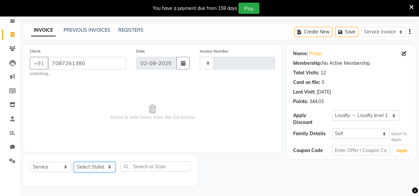
click at [107, 166] on select "Select Stylist" at bounding box center [94, 167] width 41 height 10
click at [106, 166] on select "Select Stylist" at bounding box center [94, 167] width 41 height 10
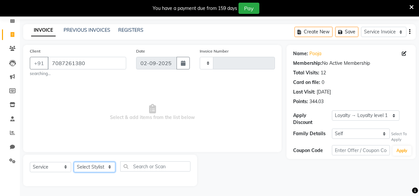
click at [106, 166] on select "Select Stylist" at bounding box center [94, 167] width 41 height 10
drag, startPoint x: 99, startPoint y: 169, endPoint x: 0, endPoint y: 209, distance: 106.9
drag, startPoint x: 0, startPoint y: 209, endPoint x: 295, endPoint y: 84, distance: 320.7
click at [295, 84] on div "Card on file:" at bounding box center [306, 82] width 27 height 7
click at [107, 166] on select "Select Stylist" at bounding box center [94, 167] width 41 height 10
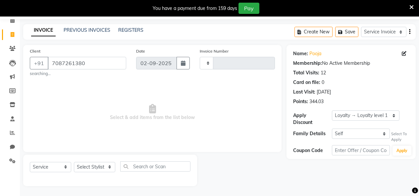
drag, startPoint x: 119, startPoint y: 184, endPoint x: 111, endPoint y: 183, distance: 8.0
click at [119, 184] on div "Select Service Membership Package Voucher Prepaid Gift Card Select Stylist" at bounding box center [110, 170] width 174 height 31
click at [108, 169] on select "Select Stylist" at bounding box center [94, 167] width 41 height 10
click at [74, 162] on select "Select Stylist" at bounding box center [94, 167] width 41 height 10
drag, startPoint x: 94, startPoint y: 180, endPoint x: 101, endPoint y: 166, distance: 15.3
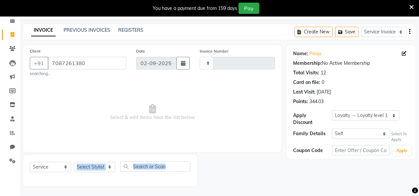
click at [101, 166] on div "Select Service Membership Package Voucher Prepaid Gift Card Select Stylist" at bounding box center [110, 170] width 174 height 31
click at [101, 166] on select "Select Stylist" at bounding box center [94, 167] width 41 height 10
click at [112, 166] on select "Select Stylist" at bounding box center [94, 167] width 41 height 10
click at [106, 171] on select "Select Stylist" at bounding box center [94, 167] width 41 height 10
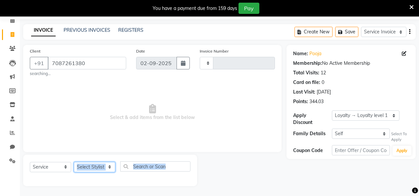
click at [106, 171] on select "Select Stylist" at bounding box center [94, 167] width 41 height 10
click at [106, 172] on select "Select Stylist" at bounding box center [94, 167] width 41 height 10
click at [106, 172] on div "Select Service Membership Package Voucher Prepaid Gift Card Select Stylist" at bounding box center [110, 169] width 160 height 16
click at [108, 169] on select "Select Stylist" at bounding box center [94, 167] width 41 height 10
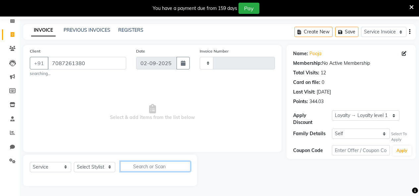
click at [139, 173] on div "Select Service Membership Package Voucher Prepaid Gift Card Select Stylist" at bounding box center [110, 169] width 160 height 16
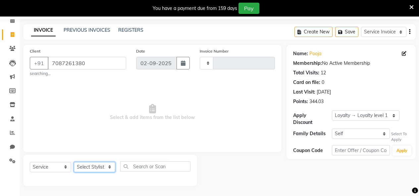
click at [110, 165] on select "Select Stylist" at bounding box center [94, 167] width 41 height 10
click at [74, 162] on select "Select Stylist" at bounding box center [94, 167] width 41 height 10
click at [95, 171] on select "Select Stylist" at bounding box center [94, 167] width 41 height 10
click at [74, 162] on select "Select Stylist" at bounding box center [94, 167] width 41 height 10
click at [98, 163] on select "Select Stylist" at bounding box center [94, 167] width 41 height 10
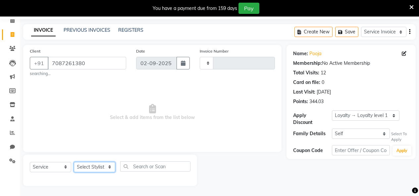
drag, startPoint x: 98, startPoint y: 163, endPoint x: 104, endPoint y: 176, distance: 14.5
click at [104, 176] on div "Select Service Membership Package Voucher Prepaid Gift Card Select Stylist" at bounding box center [110, 169] width 160 height 16
click at [103, 179] on div "Select Service Membership Package Voucher Prepaid Gift Card Select Stylist" at bounding box center [110, 170] width 174 height 31
click at [102, 181] on div "Select Service Membership Package Voucher Prepaid Gift Card Select Stylist" at bounding box center [110, 170] width 174 height 31
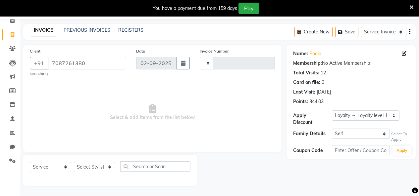
click at [102, 181] on div "Select Service Membership Package Voucher Prepaid Gift Card Select Stylist" at bounding box center [110, 170] width 174 height 31
click at [121, 166] on input "text" at bounding box center [155, 166] width 70 height 10
type input "THREADING"
click at [108, 163] on select "Select Stylist" at bounding box center [94, 167] width 41 height 10
click at [74, 162] on select "Select Stylist" at bounding box center [94, 167] width 41 height 10
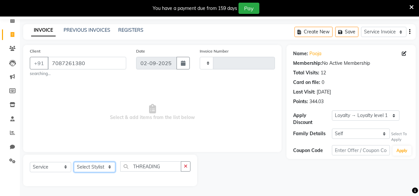
click at [102, 164] on select "Select Stylist" at bounding box center [94, 167] width 41 height 10
click at [103, 171] on select "Select Stylist" at bounding box center [94, 167] width 41 height 10
click at [104, 171] on select "Select Stylist" at bounding box center [94, 167] width 41 height 10
click at [103, 169] on select "Select Stylist" at bounding box center [94, 167] width 41 height 10
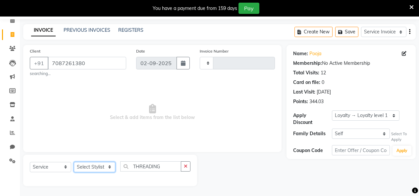
drag, startPoint x: 103, startPoint y: 166, endPoint x: 108, endPoint y: 163, distance: 6.0
click at [105, 166] on select "Select Stylist" at bounding box center [94, 167] width 41 height 10
drag, startPoint x: 108, startPoint y: 163, endPoint x: 135, endPoint y: 142, distance: 34.5
click at [133, 146] on div "Client +91 7087261380 searching... Date 02-09-2025 Invoice Number Select & add …" at bounding box center [152, 115] width 268 height 141
drag, startPoint x: 200, startPoint y: 135, endPoint x: 228, endPoint y: 115, distance: 35.2
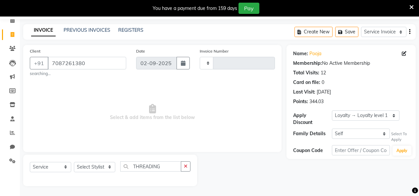
click at [226, 125] on span "Select & add items from the list below" at bounding box center [152, 112] width 245 height 66
drag, startPoint x: 195, startPoint y: 176, endPoint x: 240, endPoint y: 165, distance: 45.8
click at [254, 166] on div "Select Service Membership Package Voucher Prepaid Gift Card Select Stylist THRE…" at bounding box center [152, 170] width 268 height 31
drag, startPoint x: 187, startPoint y: 174, endPoint x: 182, endPoint y: 159, distance: 15.8
click at [185, 169] on div "Select Service Membership Package Voucher Prepaid Gift Card Select Stylist THRE…" at bounding box center [110, 169] width 160 height 16
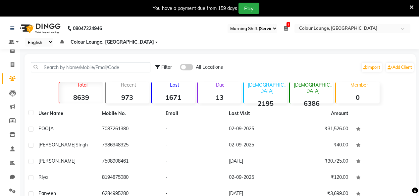
select select "75"
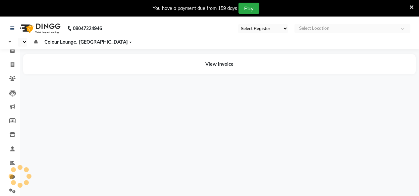
select select "75"
select select "en"
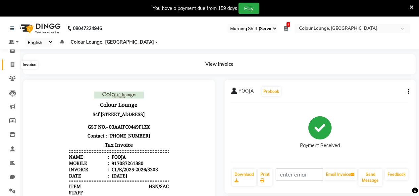
click at [14, 63] on icon at bounding box center [13, 64] width 4 height 5
select select "service"
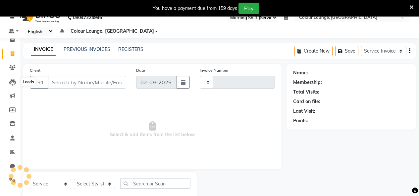
scroll to position [28, 0]
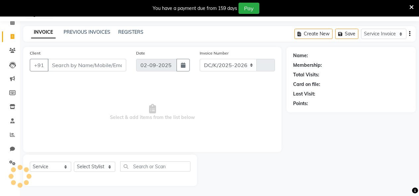
select select "8015"
type input "3205"
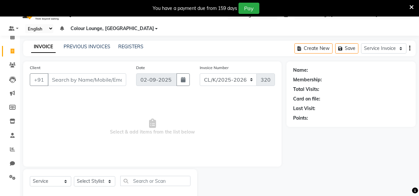
scroll to position [0, 0]
